Goal: Navigation & Orientation: Find specific page/section

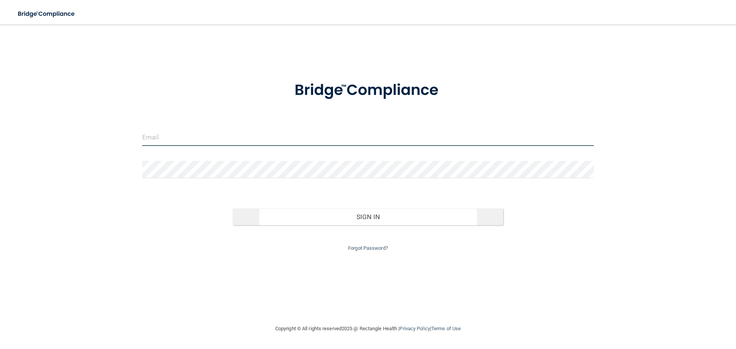
type input "[EMAIL_ADDRESS][DOMAIN_NAME]"
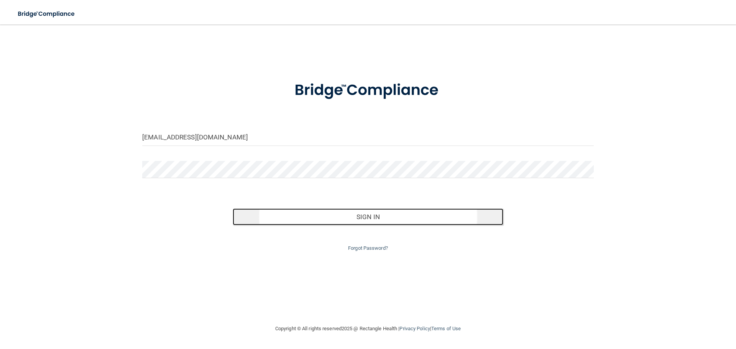
click at [309, 217] on button "Sign In" at bounding box center [368, 216] width 271 height 17
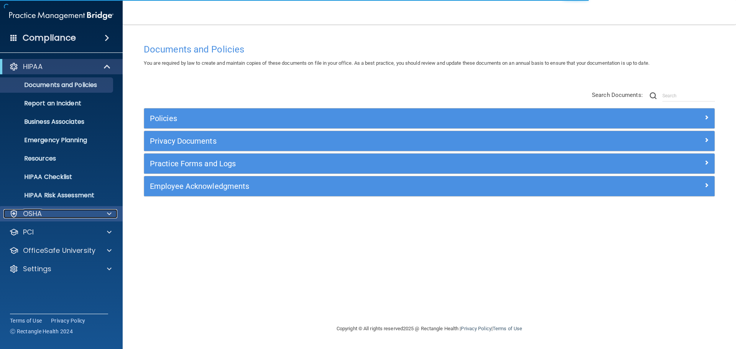
click at [62, 210] on div "OSHA" at bounding box center [50, 213] width 95 height 9
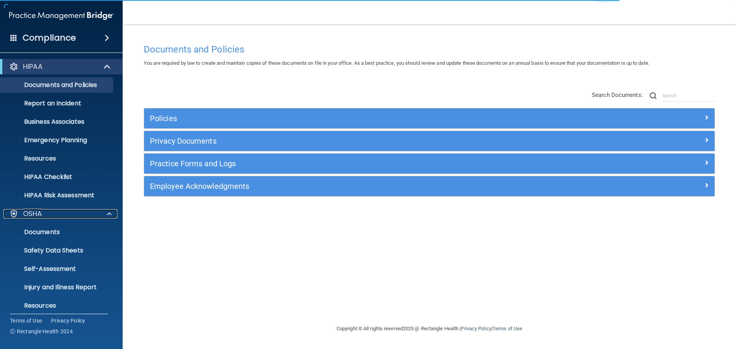
scroll to position [38, 0]
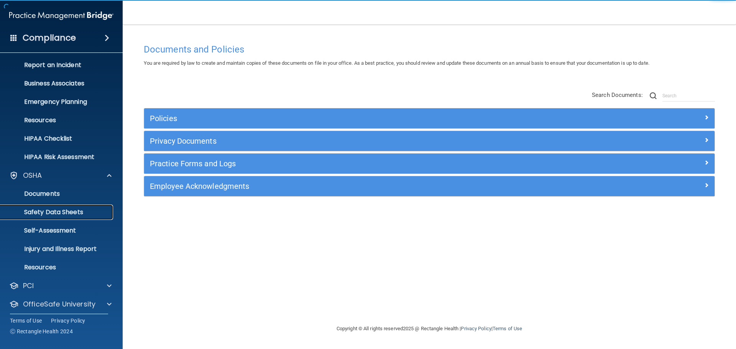
click at [73, 206] on link "Safety Data Sheets" at bounding box center [52, 212] width 121 height 15
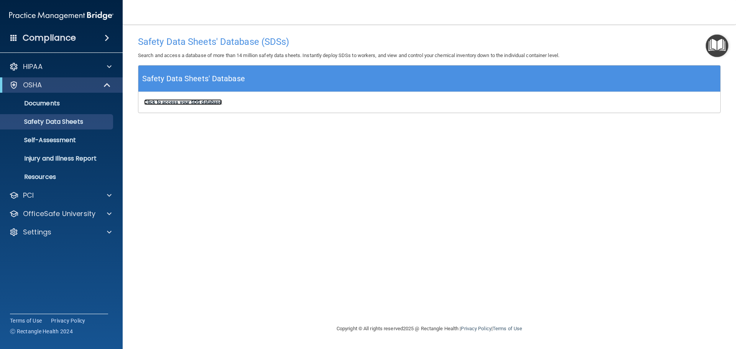
click at [197, 103] on b "Click to access your SDS database" at bounding box center [183, 102] width 78 height 6
click at [69, 176] on p "Resources" at bounding box center [57, 177] width 105 height 8
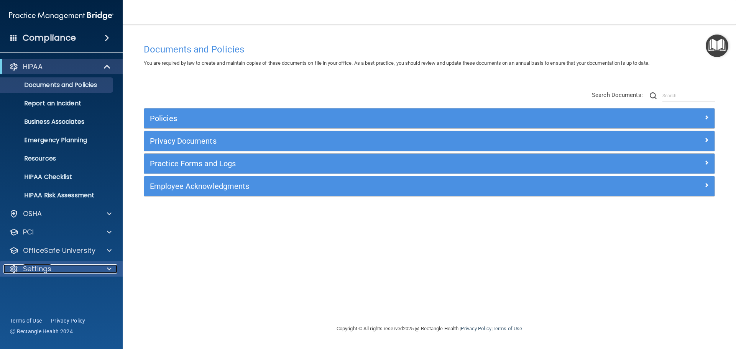
click at [85, 270] on div "Settings" at bounding box center [50, 268] width 95 height 9
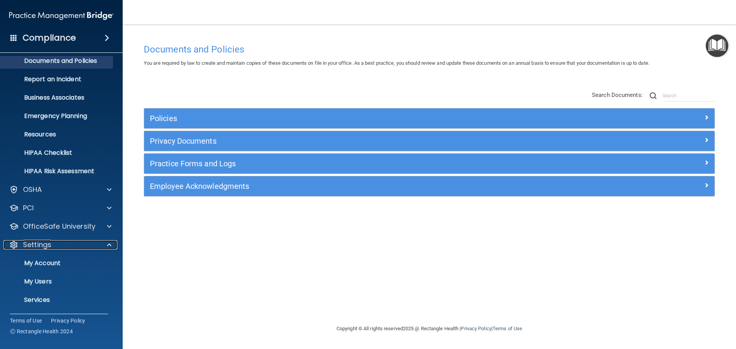
scroll to position [43, 0]
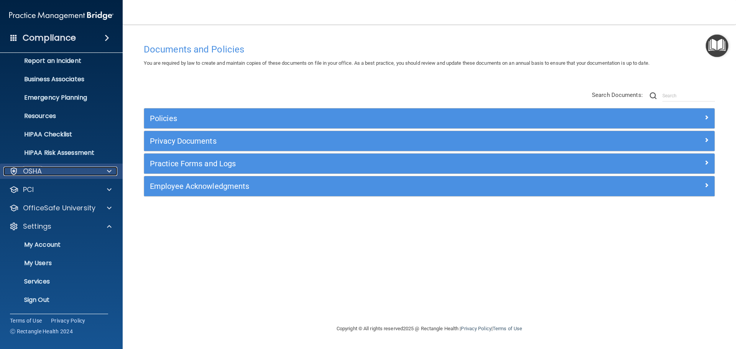
click at [57, 170] on div "OSHA" at bounding box center [50, 171] width 95 height 9
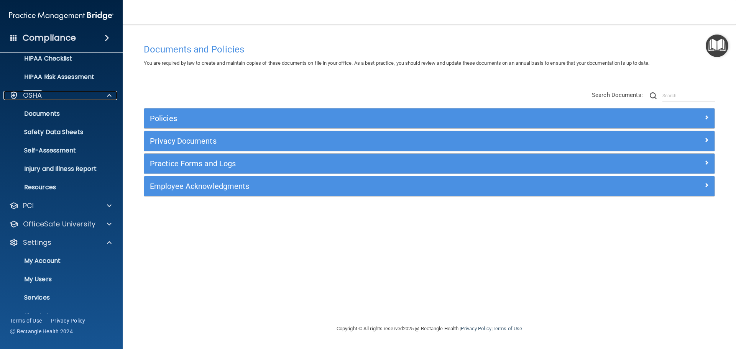
scroll to position [119, 0]
click at [60, 225] on p "OfficeSafe University" at bounding box center [59, 223] width 72 height 9
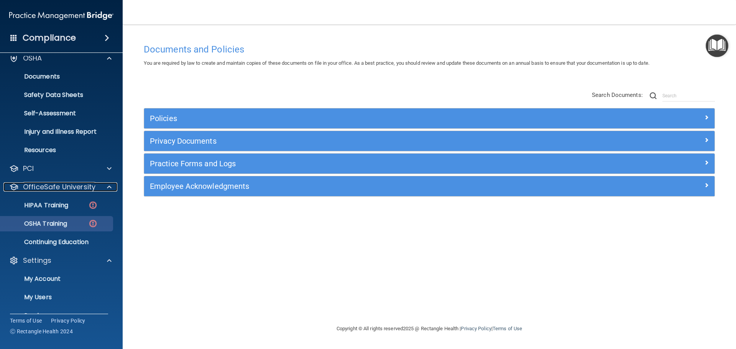
scroll to position [190, 0]
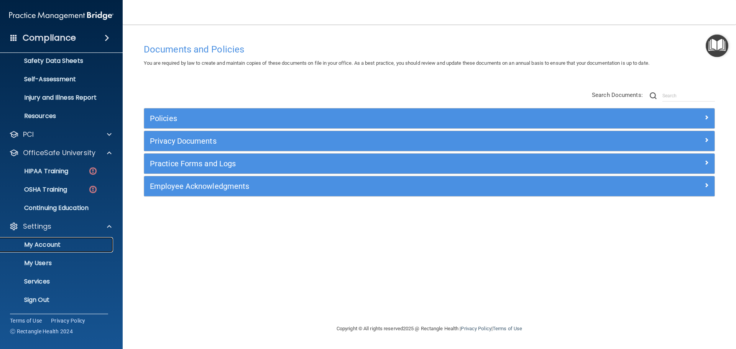
click at [52, 247] on p "My Account" at bounding box center [57, 245] width 105 height 8
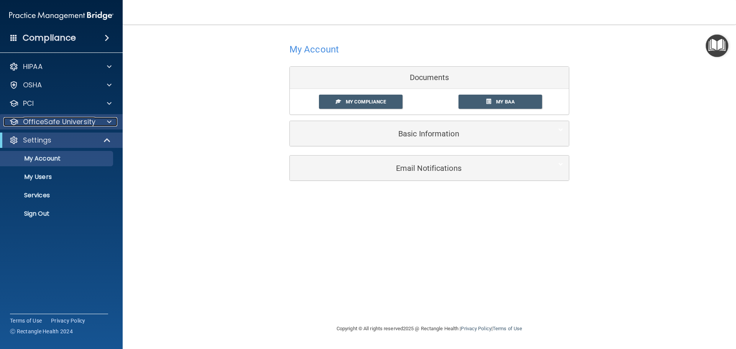
click at [63, 125] on p "OfficeSafe University" at bounding box center [59, 121] width 72 height 9
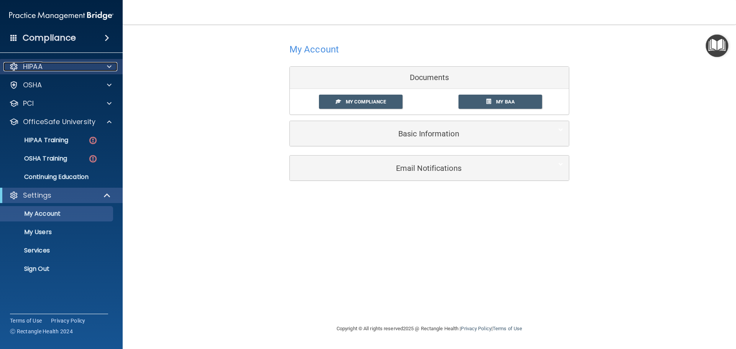
click at [69, 67] on div "HIPAA" at bounding box center [50, 66] width 95 height 9
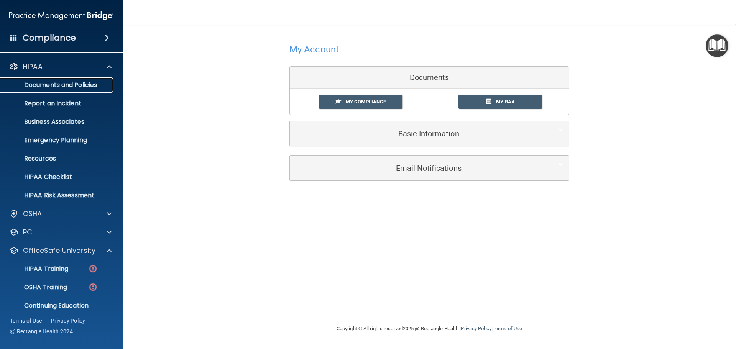
click at [58, 82] on p "Documents and Policies" at bounding box center [57, 85] width 105 height 8
